Goal: Task Accomplishment & Management: Use online tool/utility

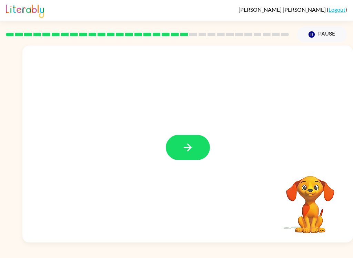
click at [108, 1] on div "[PERSON_NAME] ( Logout )" at bounding box center [176, 10] width 341 height 21
click at [192, 153] on icon "button" at bounding box center [187, 147] width 12 height 12
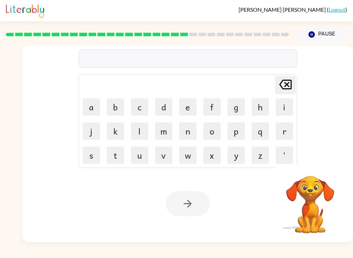
click at [207, 103] on button "f" at bounding box center [211, 106] width 17 height 17
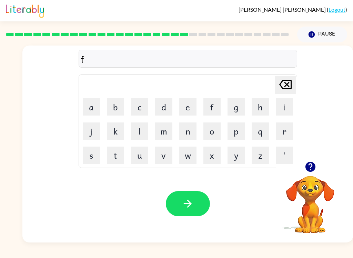
click at [134, 131] on button "l" at bounding box center [139, 130] width 17 height 17
click at [212, 126] on button "o" at bounding box center [211, 130] width 17 height 17
click at [181, 152] on button "w" at bounding box center [187, 154] width 17 height 17
click at [199, 201] on button "button" at bounding box center [188, 203] width 44 height 25
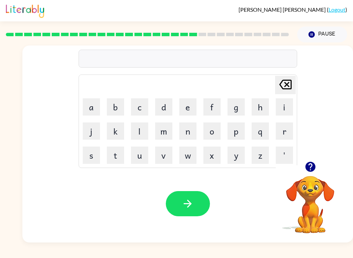
click at [316, 171] on button "button" at bounding box center [310, 167] width 18 height 18
click at [89, 147] on button "s" at bounding box center [91, 154] width 17 height 17
click at [185, 110] on button "e" at bounding box center [187, 106] width 17 height 17
click at [107, 147] on button "t" at bounding box center [115, 154] width 17 height 17
click at [177, 103] on td "e" at bounding box center [187, 106] width 23 height 23
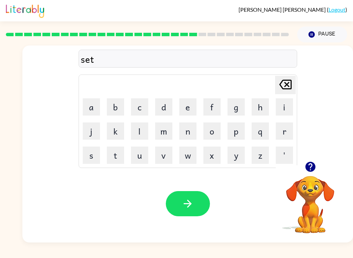
click at [182, 103] on button "e" at bounding box center [187, 106] width 17 height 17
click at [240, 131] on button "p" at bounding box center [235, 130] width 17 height 17
click at [261, 105] on button "h" at bounding box center [259, 106] width 17 height 17
click at [278, 104] on button "i" at bounding box center [283, 106] width 17 height 17
click at [189, 134] on button "n" at bounding box center [187, 130] width 17 height 17
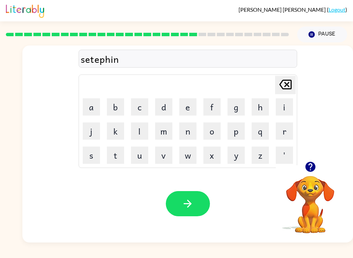
click at [185, 198] on icon "button" at bounding box center [187, 203] width 12 height 12
click at [89, 155] on button "s" at bounding box center [91, 154] width 17 height 17
click at [108, 154] on button "t" at bounding box center [115, 154] width 17 height 17
click at [87, 105] on button "a" at bounding box center [91, 106] width 17 height 17
click at [239, 157] on button "y" at bounding box center [235, 154] width 17 height 17
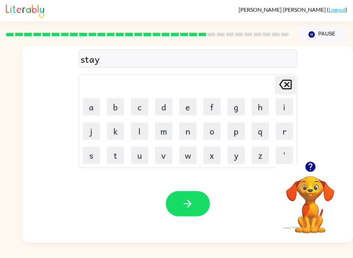
click at [190, 212] on button "button" at bounding box center [188, 203] width 44 height 25
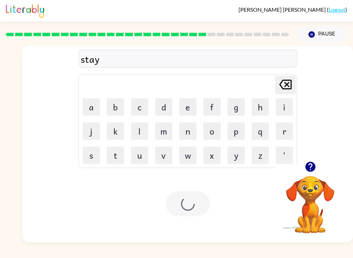
click at [203, 204] on div at bounding box center [188, 203] width 44 height 25
click at [211, 107] on button "f" at bounding box center [211, 106] width 17 height 17
click at [211, 130] on button "o" at bounding box center [211, 130] width 17 height 17
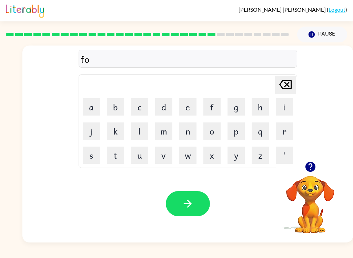
click at [280, 132] on button "r" at bounding box center [283, 130] width 17 height 17
click at [184, 109] on button "e" at bounding box center [187, 106] width 17 height 17
click at [212, 131] on button "o" at bounding box center [211, 130] width 17 height 17
click at [284, 127] on button "r" at bounding box center [283, 130] width 17 height 17
click at [164, 109] on button "d" at bounding box center [163, 106] width 17 height 17
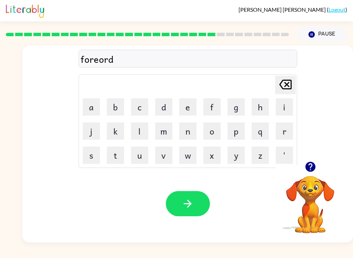
click at [188, 202] on icon "button" at bounding box center [187, 203] width 12 height 12
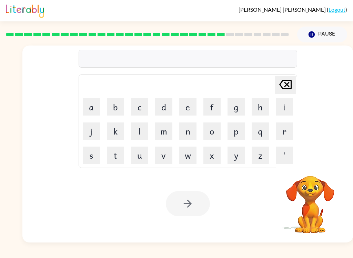
click at [281, 134] on button "r" at bounding box center [283, 130] width 17 height 17
click at [282, 103] on button "i" at bounding box center [283, 106] width 17 height 17
click at [138, 132] on button "l" at bounding box center [139, 130] width 17 height 17
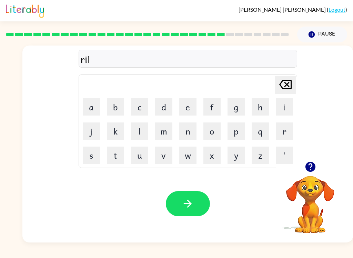
click at [190, 108] on button "e" at bounding box center [187, 106] width 17 height 17
click at [167, 104] on button "d" at bounding box center [163, 106] width 17 height 17
click at [193, 107] on button "e" at bounding box center [187, 106] width 17 height 17
click at [169, 109] on button "d" at bounding box center [163, 106] width 17 height 17
click at [199, 195] on button "button" at bounding box center [188, 203] width 44 height 25
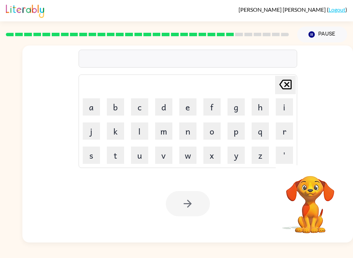
click at [137, 108] on button "c" at bounding box center [139, 106] width 17 height 17
click at [94, 108] on button "a" at bounding box center [91, 106] width 17 height 17
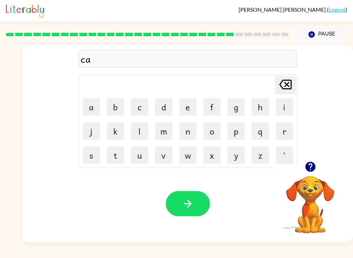
click at [113, 109] on button "b" at bounding box center [115, 106] width 17 height 17
click at [136, 133] on button "l" at bounding box center [139, 130] width 17 height 17
click at [193, 106] on button "e" at bounding box center [187, 106] width 17 height 17
click at [182, 129] on button "n" at bounding box center [187, 130] width 17 height 17
click at [187, 202] on icon "button" at bounding box center [187, 203] width 12 height 12
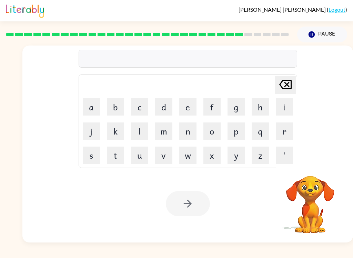
click at [135, 135] on button "l" at bounding box center [139, 130] width 17 height 17
click at [213, 130] on button "o" at bounding box center [211, 130] width 17 height 17
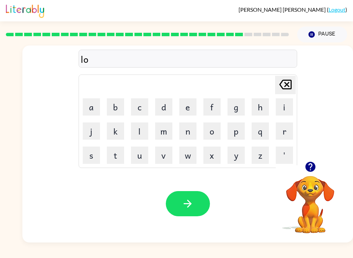
click at [241, 129] on button "p" at bounding box center [235, 130] width 17 height 17
click at [188, 107] on button "e" at bounding box center [187, 106] width 17 height 17
click at [287, 133] on button "r" at bounding box center [283, 130] width 17 height 17
click at [138, 108] on button "c" at bounding box center [139, 106] width 17 height 17
click at [264, 105] on button "h" at bounding box center [259, 106] width 17 height 17
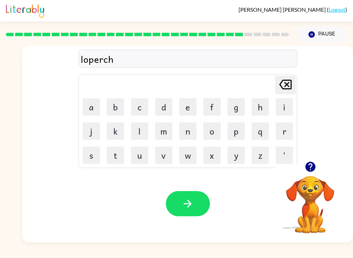
click at [234, 132] on button "p" at bounding box center [235, 130] width 17 height 17
click at [190, 202] on icon "button" at bounding box center [188, 203] width 8 height 8
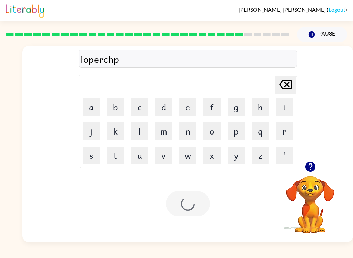
click at [192, 205] on div at bounding box center [188, 203] width 44 height 25
click at [237, 133] on button "p" at bounding box center [235, 130] width 17 height 17
click at [283, 108] on button "i" at bounding box center [283, 106] width 17 height 17
click at [281, 130] on button "r" at bounding box center [283, 130] width 17 height 17
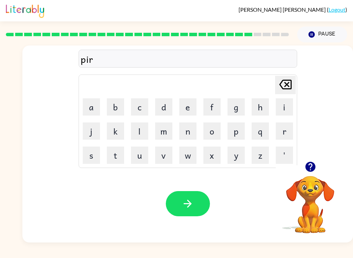
click at [139, 109] on button "c" at bounding box center [139, 106] width 17 height 17
click at [190, 112] on button "e" at bounding box center [187, 106] width 17 height 17
click at [190, 209] on icon "button" at bounding box center [187, 203] width 12 height 12
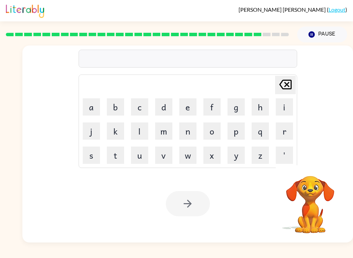
click at [86, 153] on button "s" at bounding box center [91, 154] width 17 height 17
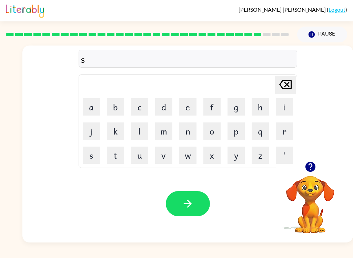
click at [185, 110] on button "e" at bounding box center [187, 106] width 17 height 17
click at [88, 105] on button "a" at bounding box center [91, 106] width 17 height 17
click at [185, 139] on button "n" at bounding box center [187, 130] width 17 height 17
click at [181, 201] on icon "button" at bounding box center [187, 203] width 12 height 12
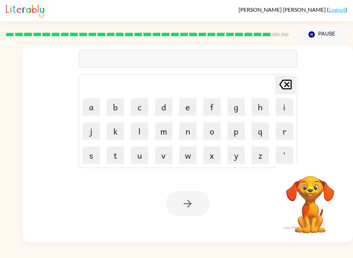
click at [90, 151] on button "s" at bounding box center [91, 154] width 17 height 17
click at [210, 128] on button "o" at bounding box center [211, 130] width 17 height 17
click at [135, 129] on button "l" at bounding box center [139, 130] width 17 height 17
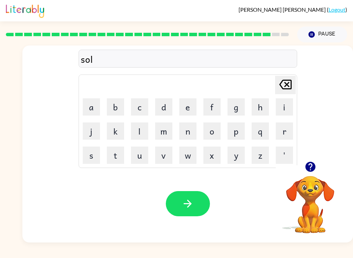
click at [170, 154] on button "v" at bounding box center [163, 154] width 17 height 17
click at [185, 111] on button "e" at bounding box center [187, 106] width 17 height 17
click at [282, 135] on button "r" at bounding box center [283, 130] width 17 height 17
click at [191, 156] on button "w" at bounding box center [187, 154] width 17 height 17
click at [180, 111] on button "e" at bounding box center [187, 106] width 17 height 17
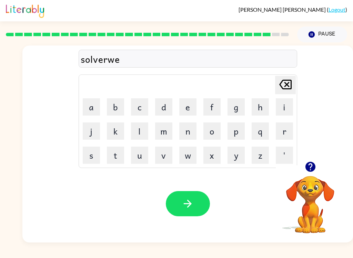
click at [283, 133] on button "r" at bounding box center [283, 130] width 17 height 17
click at [188, 108] on button "e" at bounding box center [187, 106] width 17 height 17
click at [196, 201] on button "button" at bounding box center [188, 203] width 44 height 25
click at [308, 166] on icon "button" at bounding box center [310, 166] width 10 height 10
click at [217, 102] on button "f" at bounding box center [211, 106] width 17 height 17
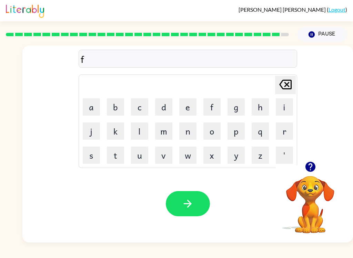
click at [281, 128] on button "r" at bounding box center [283, 130] width 17 height 17
click at [285, 109] on button "i" at bounding box center [283, 106] width 17 height 17
click at [165, 105] on button "d" at bounding box center [163, 106] width 17 height 17
click at [90, 106] on button "a" at bounding box center [91, 106] width 17 height 17
click at [219, 154] on button "x" at bounding box center [211, 154] width 17 height 17
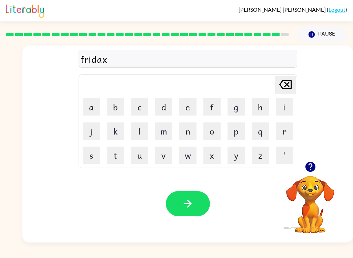
click at [191, 191] on button "button" at bounding box center [188, 203] width 44 height 25
